Goal: Task Accomplishment & Management: Manage account settings

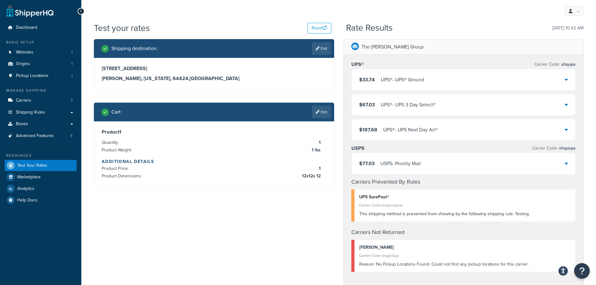
click at [582, 270] on icon "Open Resource Center" at bounding box center [581, 271] width 5 height 8
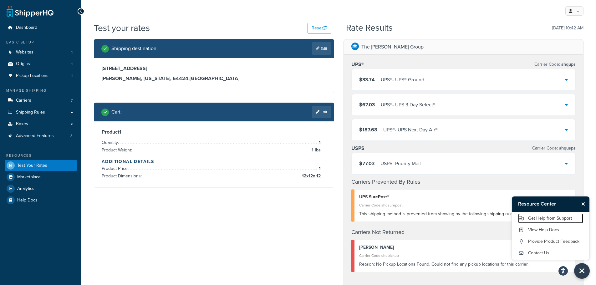
click at [554, 219] on link "Get Help from Support" at bounding box center [550, 218] width 65 height 10
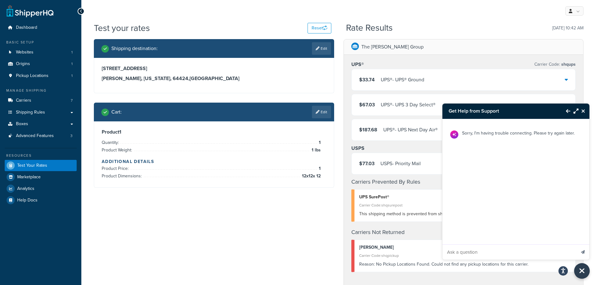
click at [457, 231] on div "Sorry, I'm having trouble connecting. Please try again later." at bounding box center [515, 189] width 147 height 141
click at [565, 112] on button "Back to Resource Center" at bounding box center [564, 111] width 11 height 14
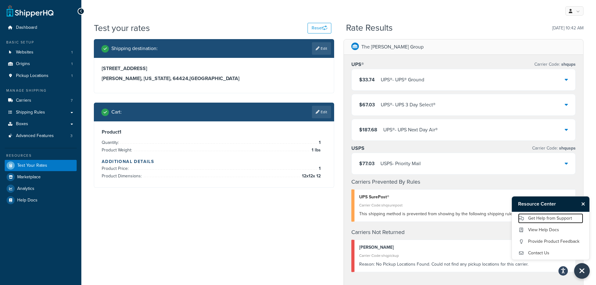
click at [544, 218] on link "Get Help from Support" at bounding box center [550, 218] width 65 height 10
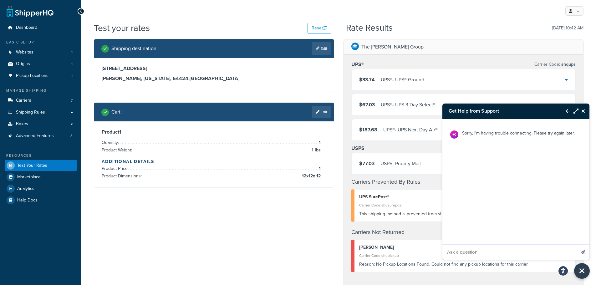
click at [566, 110] on icon "Back to Resource Center" at bounding box center [568, 111] width 4 height 5
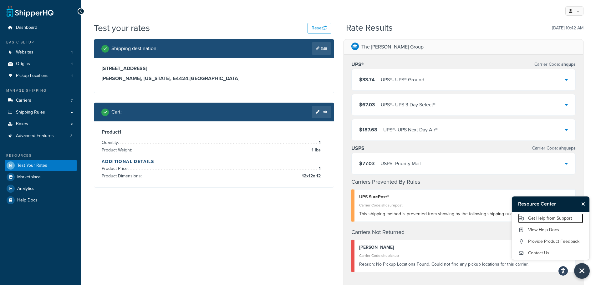
click at [536, 218] on link "Get Help from Support" at bounding box center [550, 218] width 65 height 10
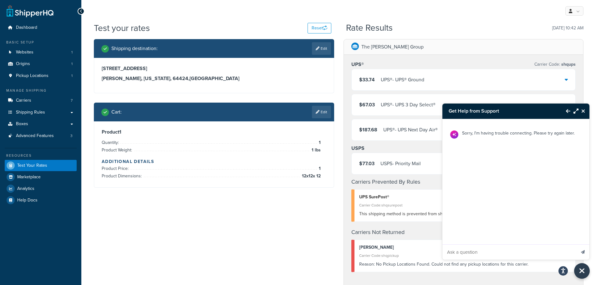
click at [465, 234] on div "Sorry, I'm having trouble connecting. Please try again later." at bounding box center [515, 189] width 147 height 141
click at [567, 109] on icon "Back to Resource Center" at bounding box center [568, 111] width 4 height 5
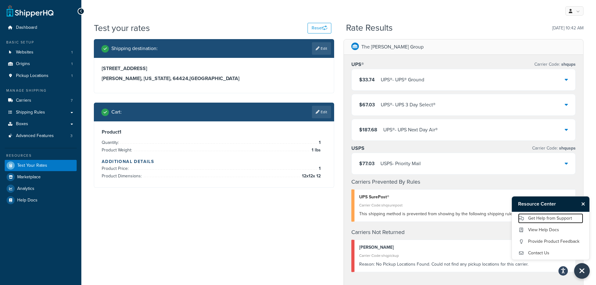
click at [530, 216] on link "Get Help from Support" at bounding box center [550, 218] width 65 height 10
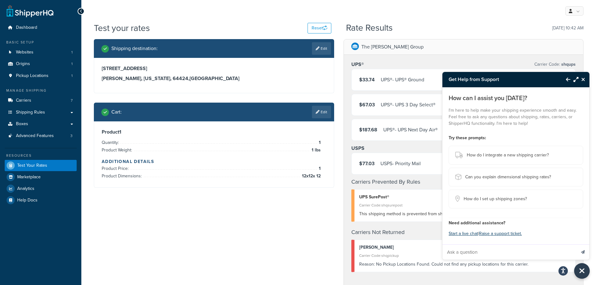
click at [468, 233] on button "Start a live chat" at bounding box center [462, 233] width 29 height 9
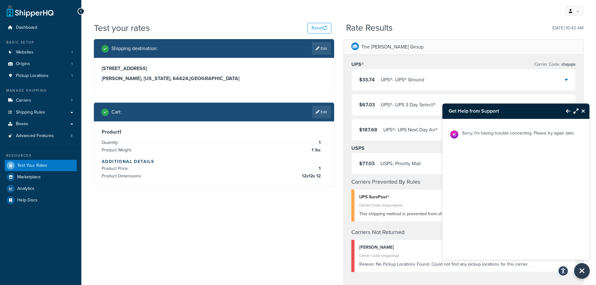
click at [566, 112] on icon "Back to Resource Center" at bounding box center [568, 111] width 4 height 5
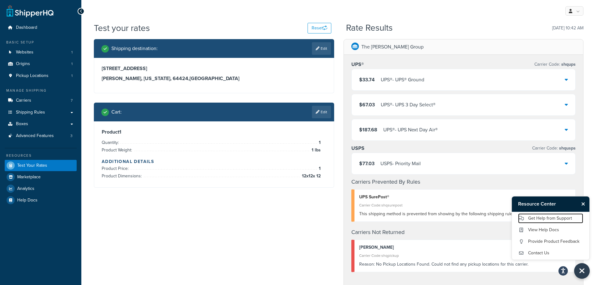
click at [552, 216] on link "Get Help from Support" at bounding box center [550, 218] width 65 height 10
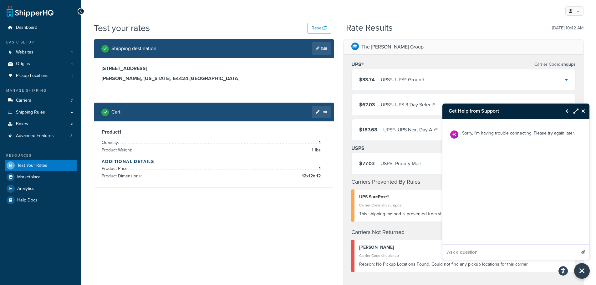
click at [582, 112] on icon "Close Resource Center" at bounding box center [583, 111] width 4 height 5
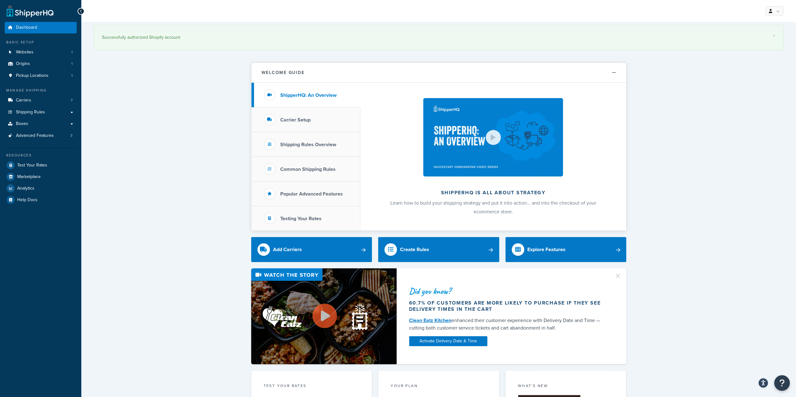
click at [781, 384] on icon "Open Resource Center" at bounding box center [781, 384] width 5 height 8
click at [757, 329] on link "Get Help from Support" at bounding box center [750, 331] width 65 height 10
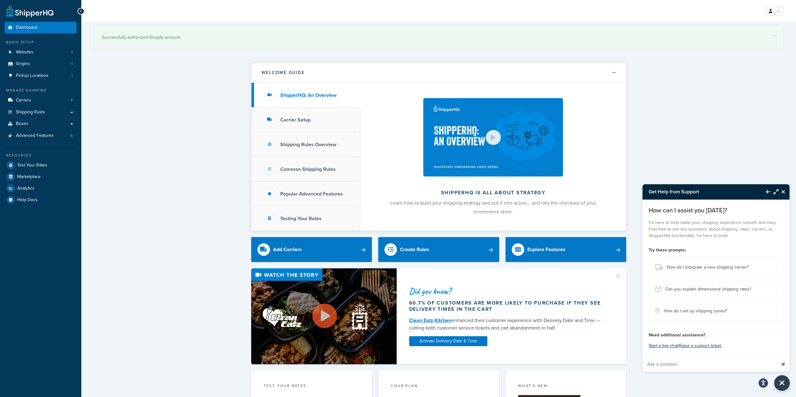
click at [668, 345] on button "Start a live chat" at bounding box center [663, 346] width 29 height 9
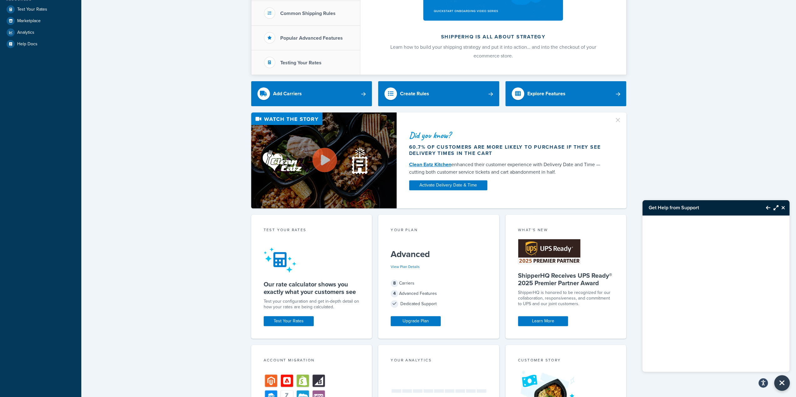
scroll to position [156, 0]
click at [784, 207] on icon "Close Resource Center" at bounding box center [783, 207] width 4 height 5
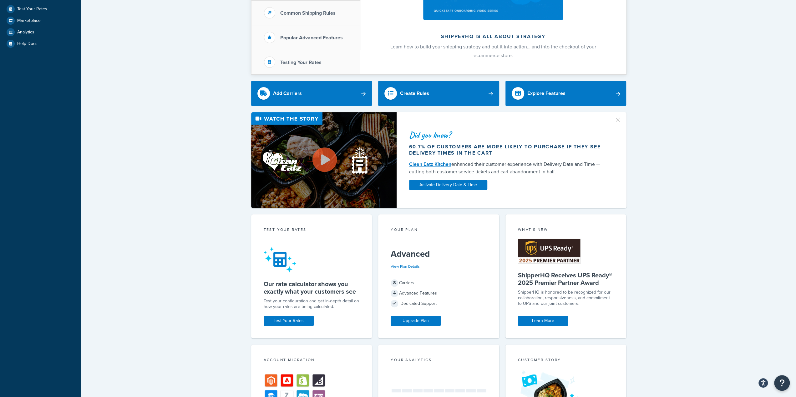
click at [725, 269] on div "× Successfully authorized Shopify account Welcome Guide ShipperHQ: An Overview …" at bounding box center [438, 245] width 715 height 758
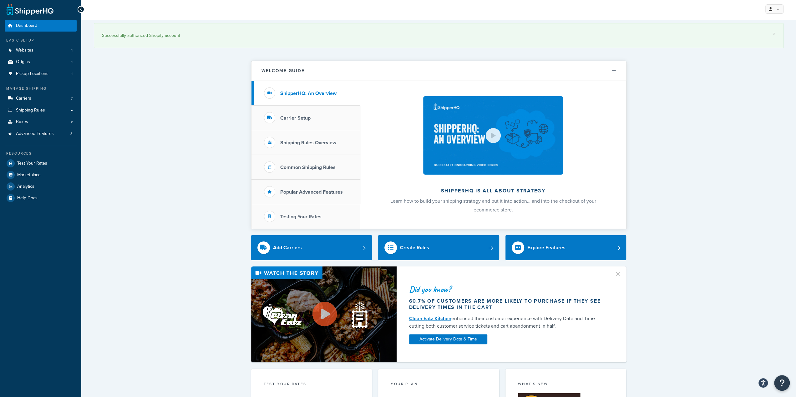
scroll to position [0, 0]
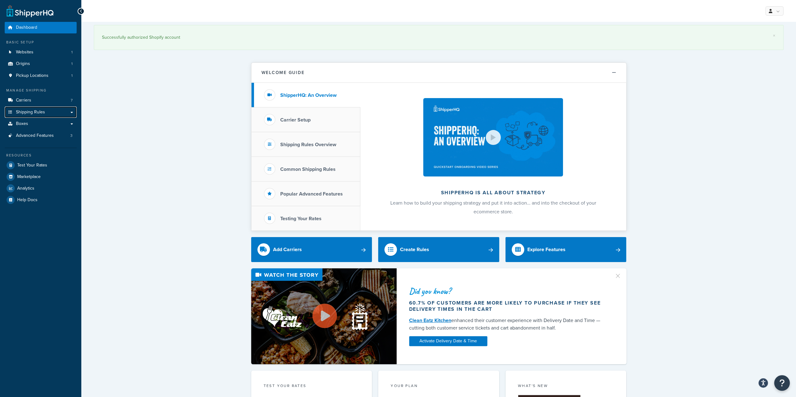
click at [43, 110] on span "Shipping Rules" at bounding box center [30, 112] width 29 height 5
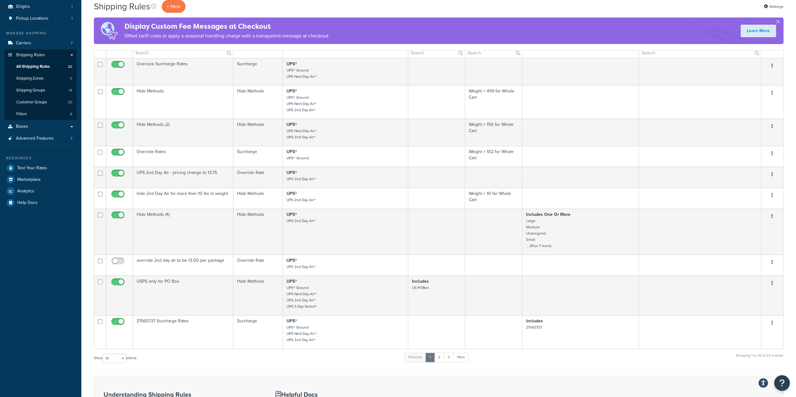
scroll to position [63, 0]
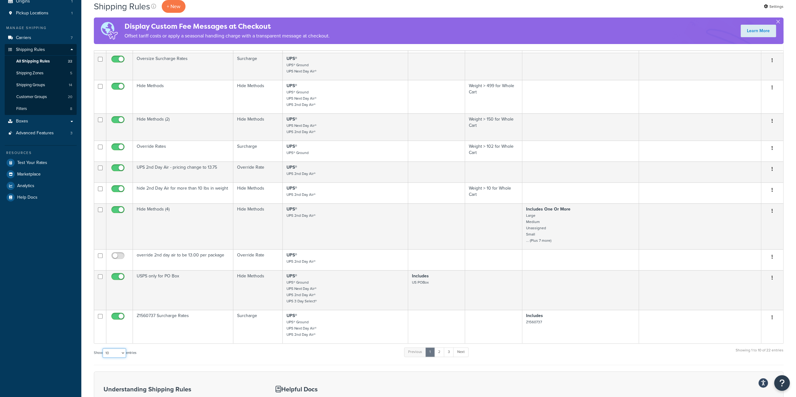
click at [118, 352] on select "10 15 25 50 100 1000" at bounding box center [114, 353] width 23 height 9
select select "1000"
click at [103, 349] on select "10 15 25 50 100 1000" at bounding box center [114, 353] width 23 height 9
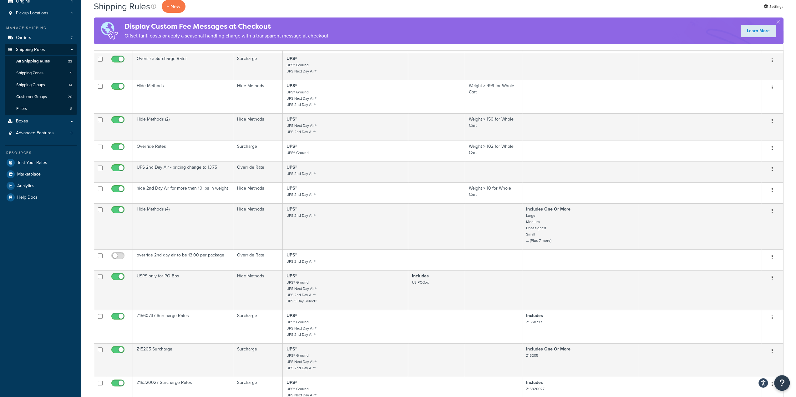
click at [205, 170] on td "UPS 2nd Day Air - pricing change to 13.75" at bounding box center [183, 172] width 100 height 21
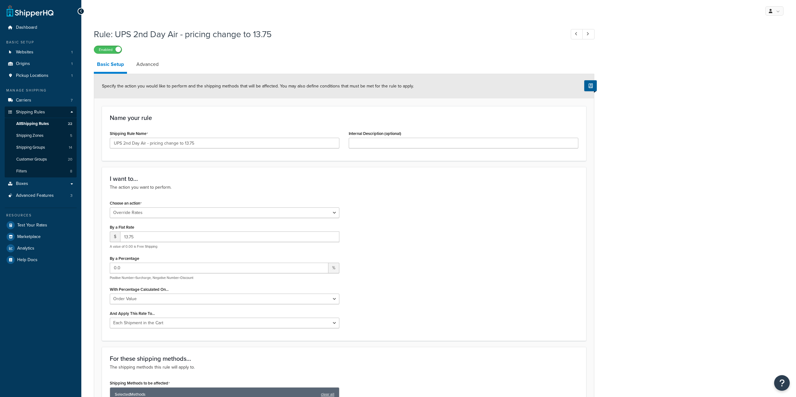
select select "OVERRIDE"
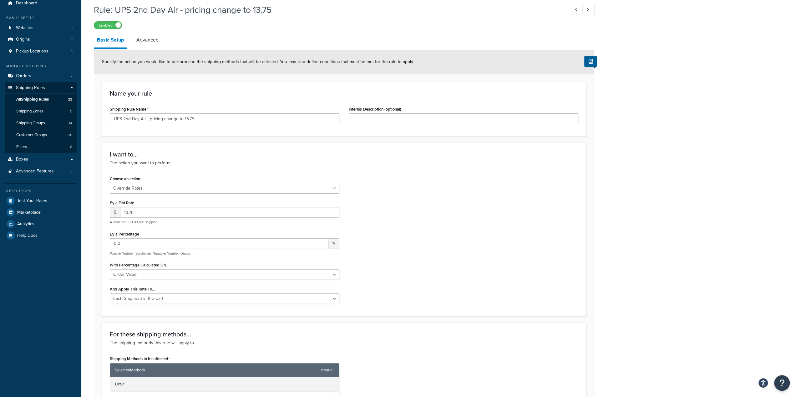
scroll to position [14, 0]
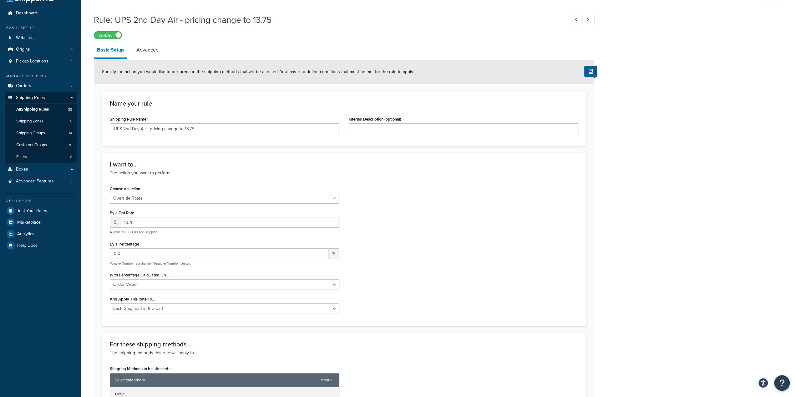
click at [154, 49] on link "Advanced" at bounding box center [147, 50] width 28 height 15
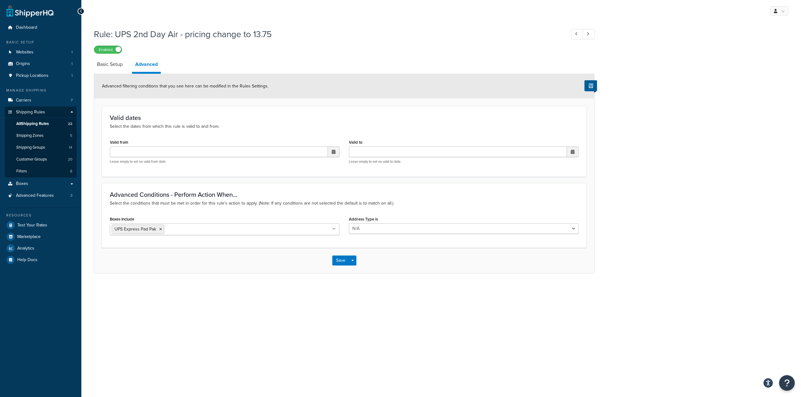
select select "OVERRIDE"
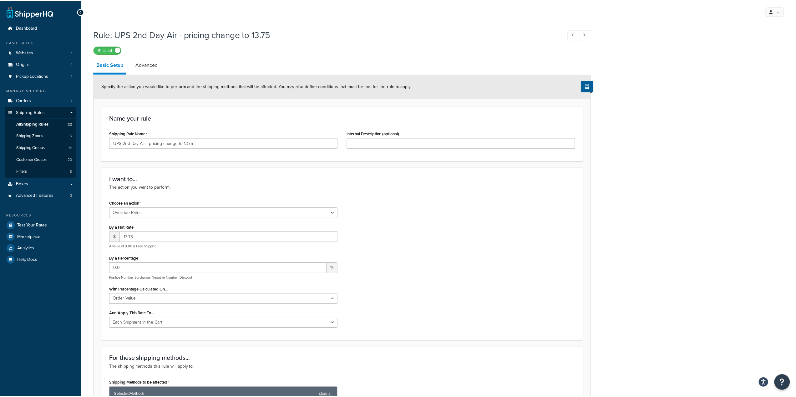
scroll to position [14, 0]
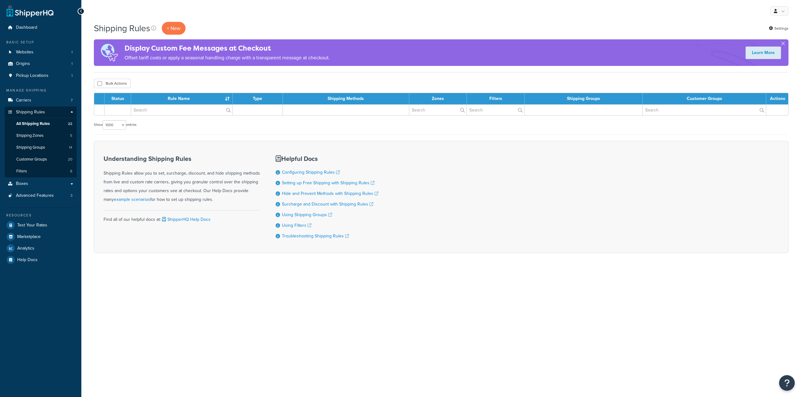
select select "1000"
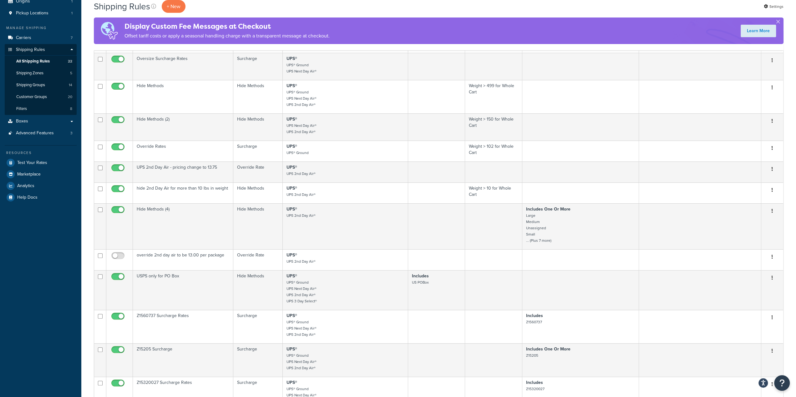
click at [202, 227] on td "Hide Methods (4)" at bounding box center [183, 227] width 100 height 46
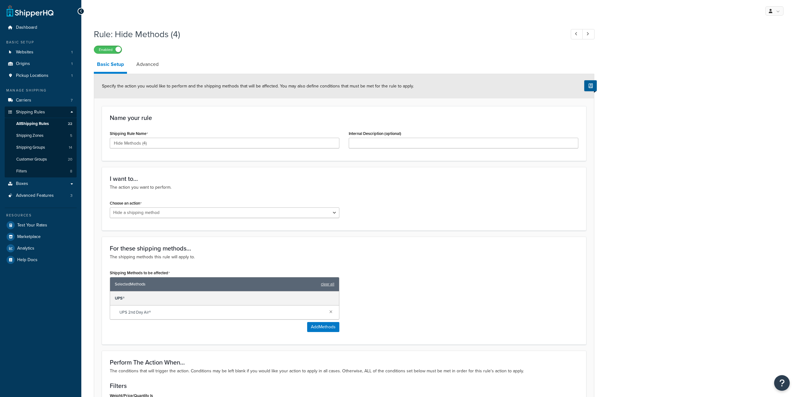
select select "HIDE"
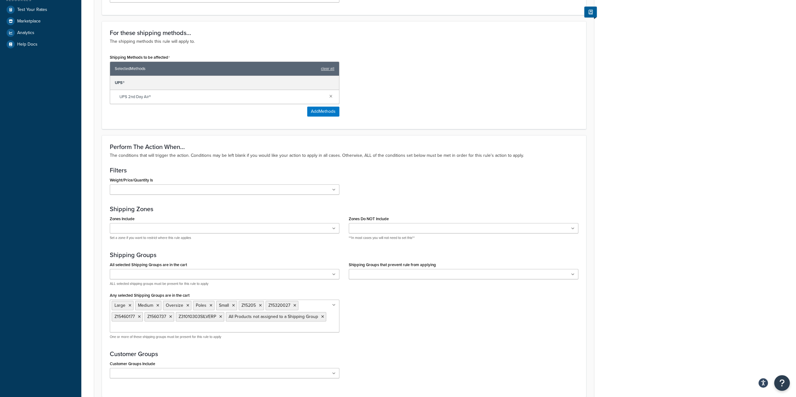
scroll to position [219, 0]
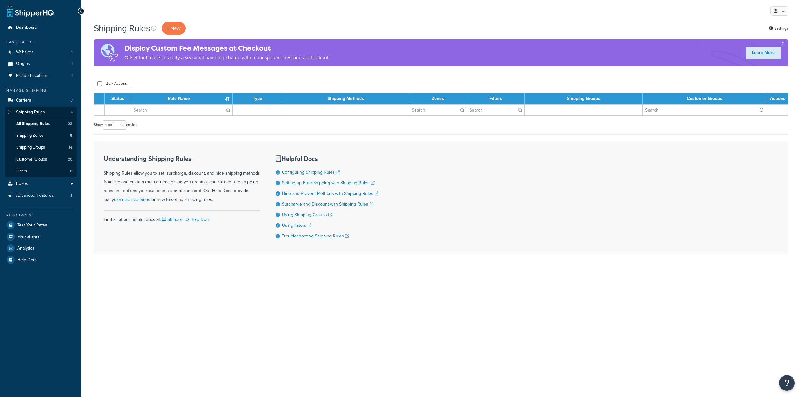
select select "1000"
